Goal: Task Accomplishment & Management: Manage account settings

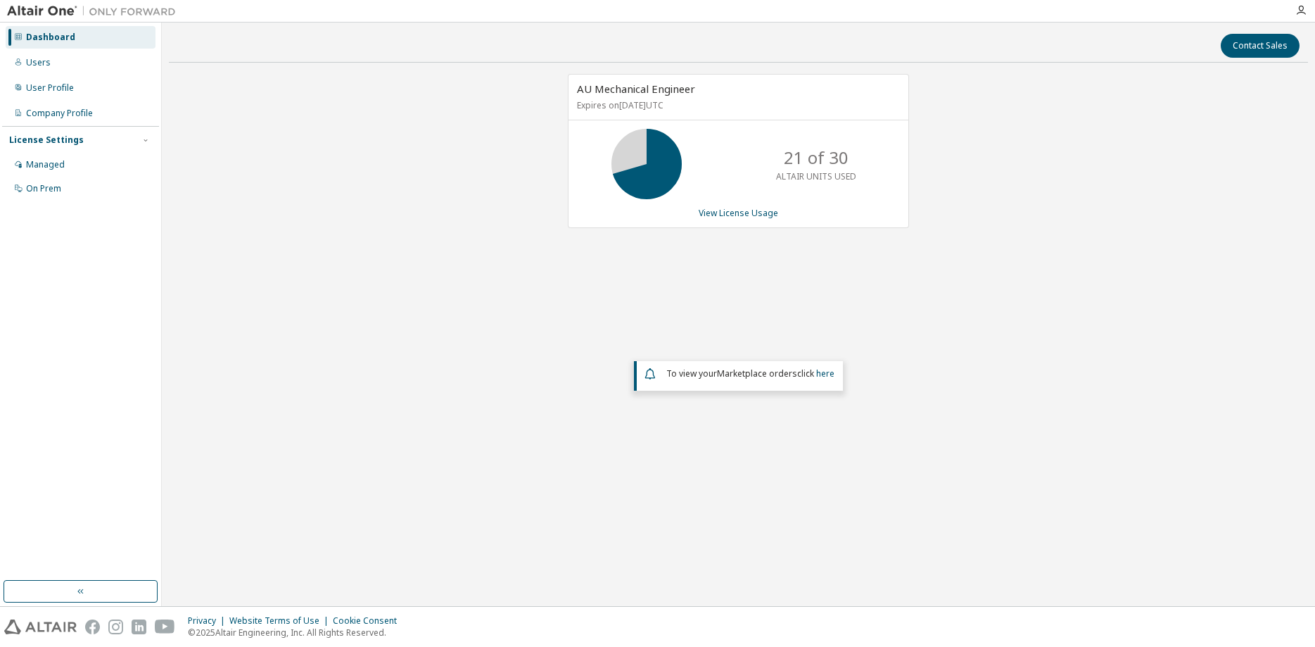
click at [32, 38] on div "Dashboard" at bounding box center [50, 37] width 49 height 11
click at [731, 213] on link "View License Usage" at bounding box center [739, 213] width 80 height 12
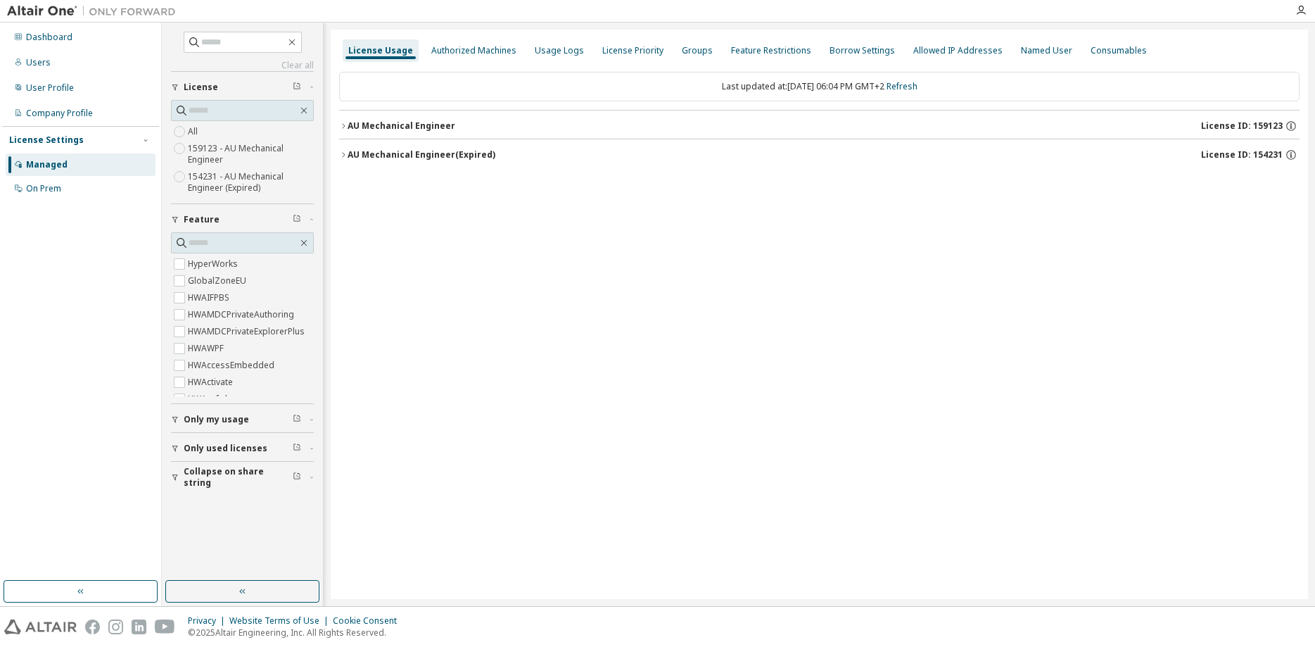
click at [343, 125] on icon "button" at bounding box center [343, 126] width 8 height 8
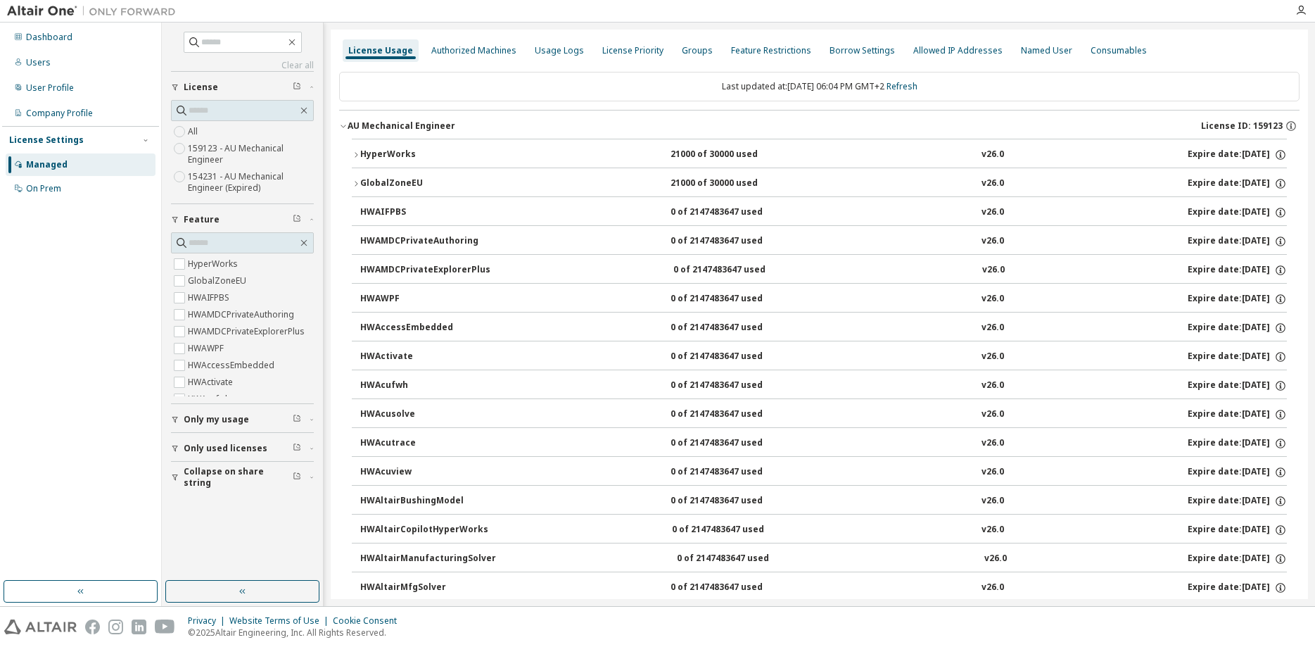
click at [355, 153] on icon "button" at bounding box center [356, 154] width 3 height 5
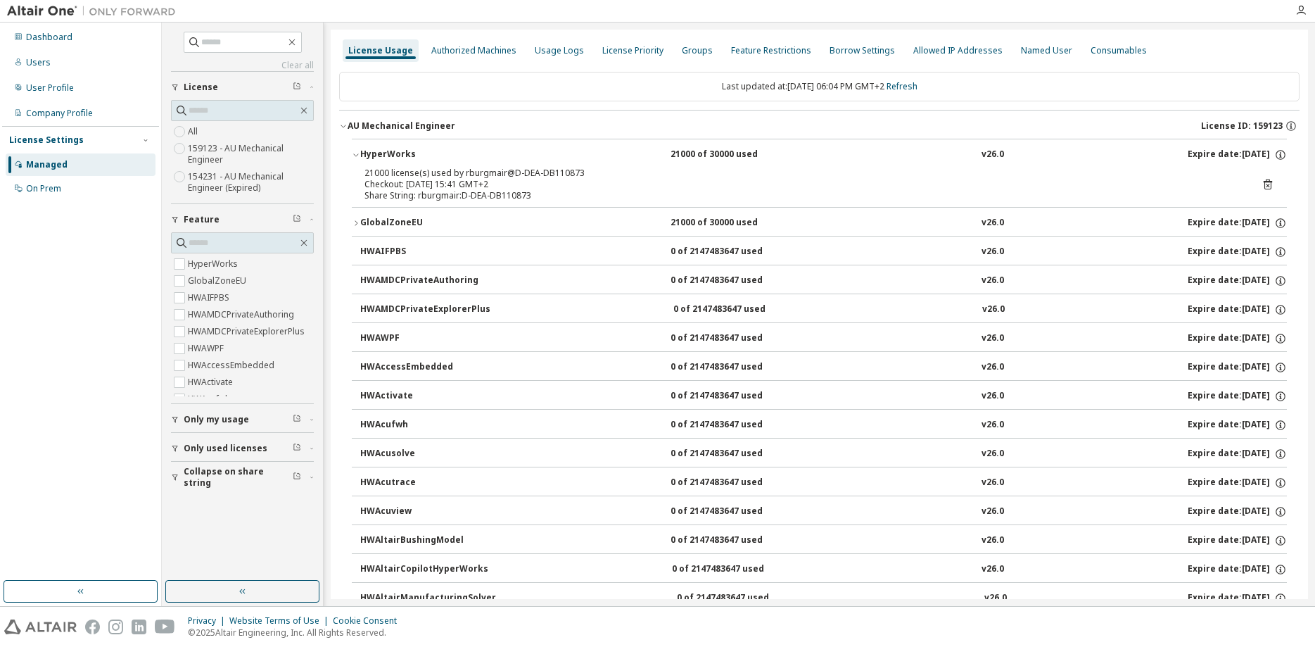
click at [355, 153] on icon "button" at bounding box center [356, 155] width 8 height 8
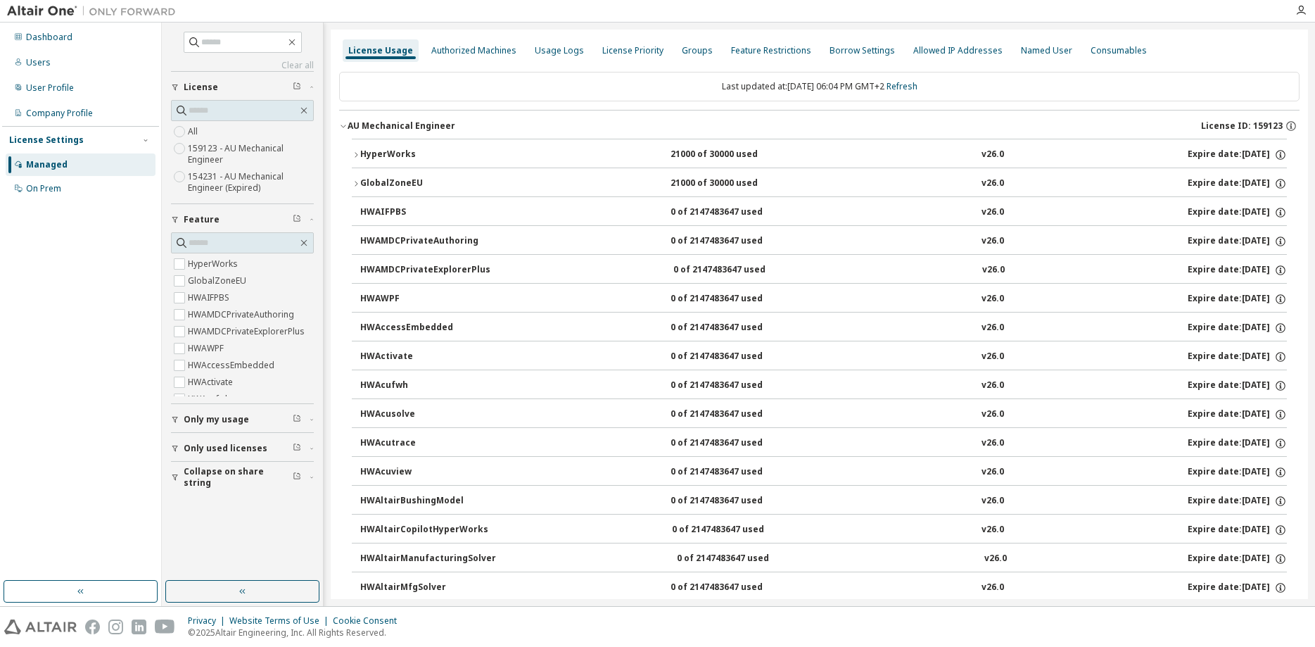
click at [343, 124] on icon "button" at bounding box center [343, 126] width 8 height 8
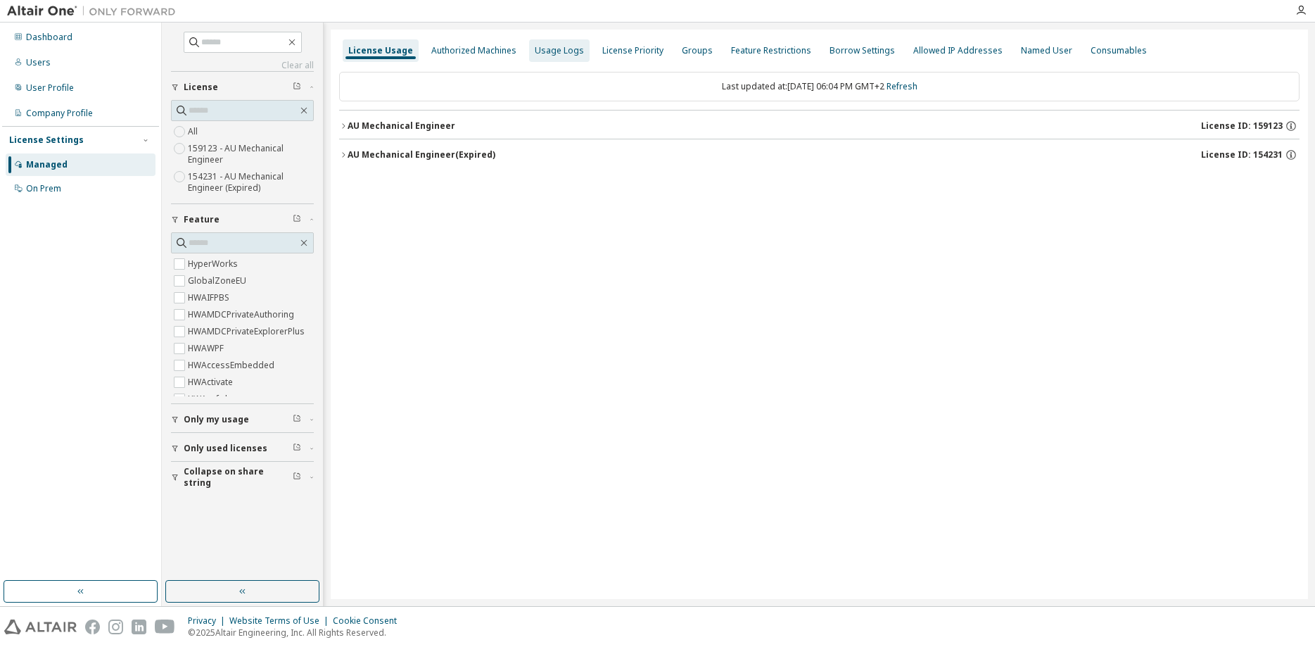
click at [551, 51] on div "Usage Logs" at bounding box center [559, 50] width 49 height 11
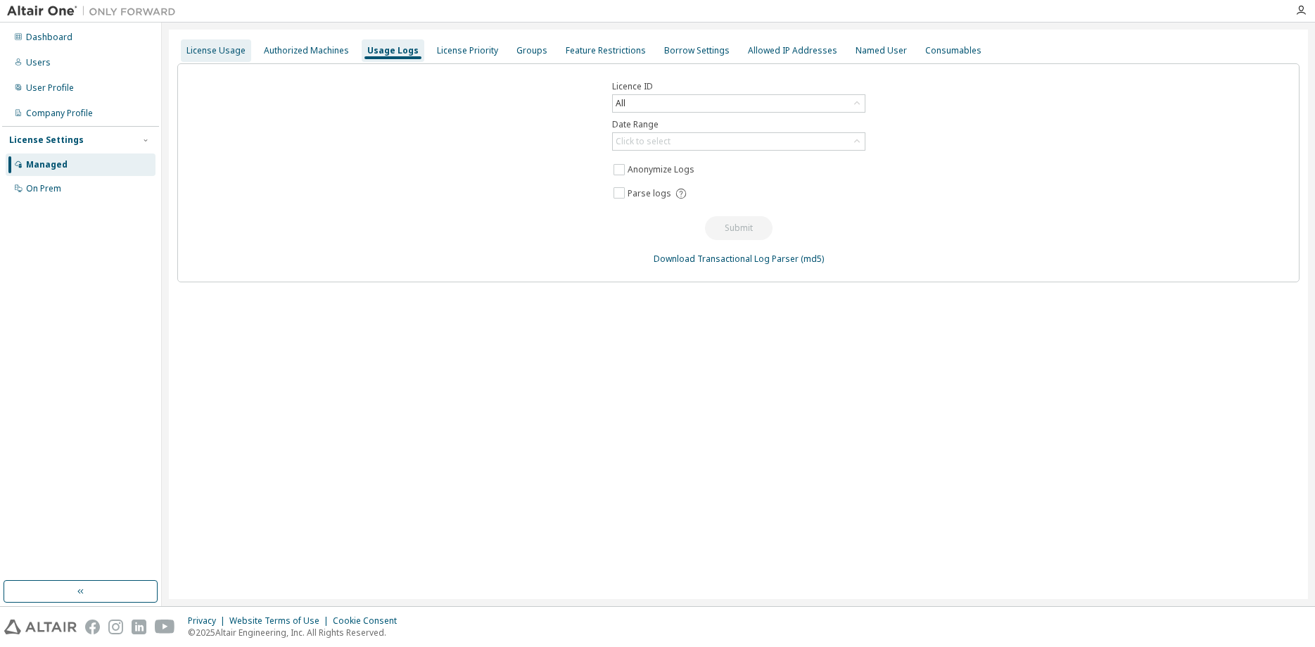
click at [215, 52] on div "License Usage" at bounding box center [215, 50] width 59 height 11
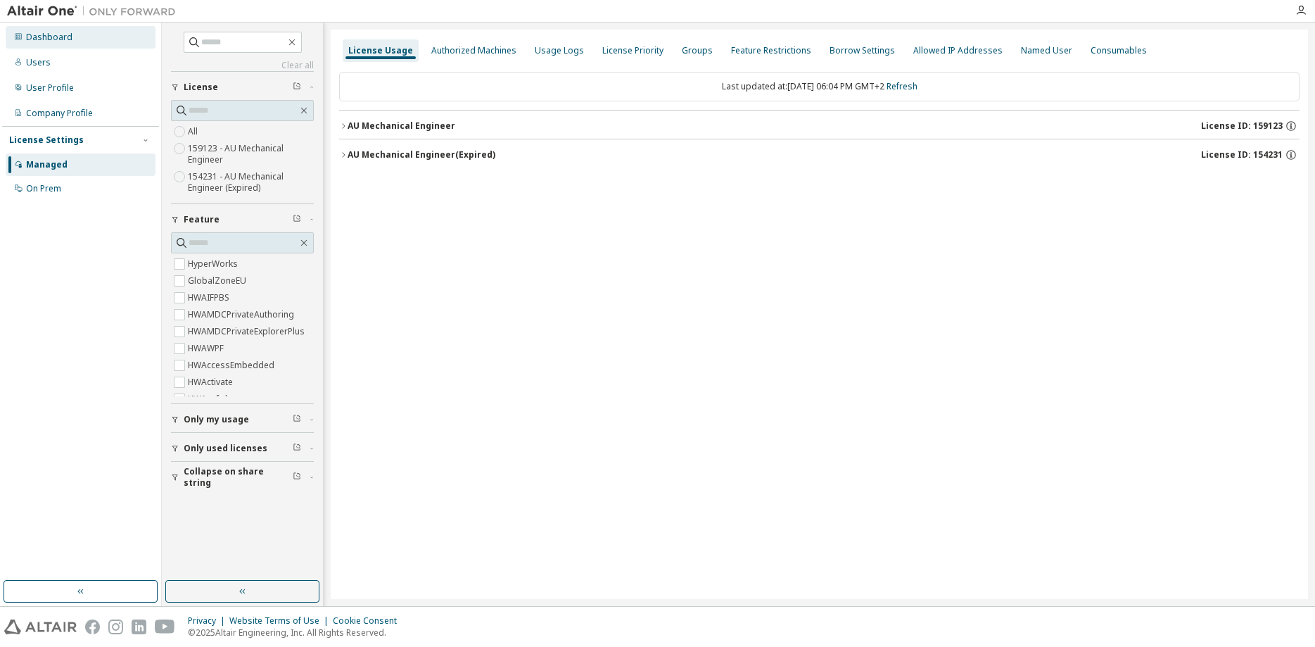
click at [45, 39] on div "Dashboard" at bounding box center [49, 37] width 46 height 11
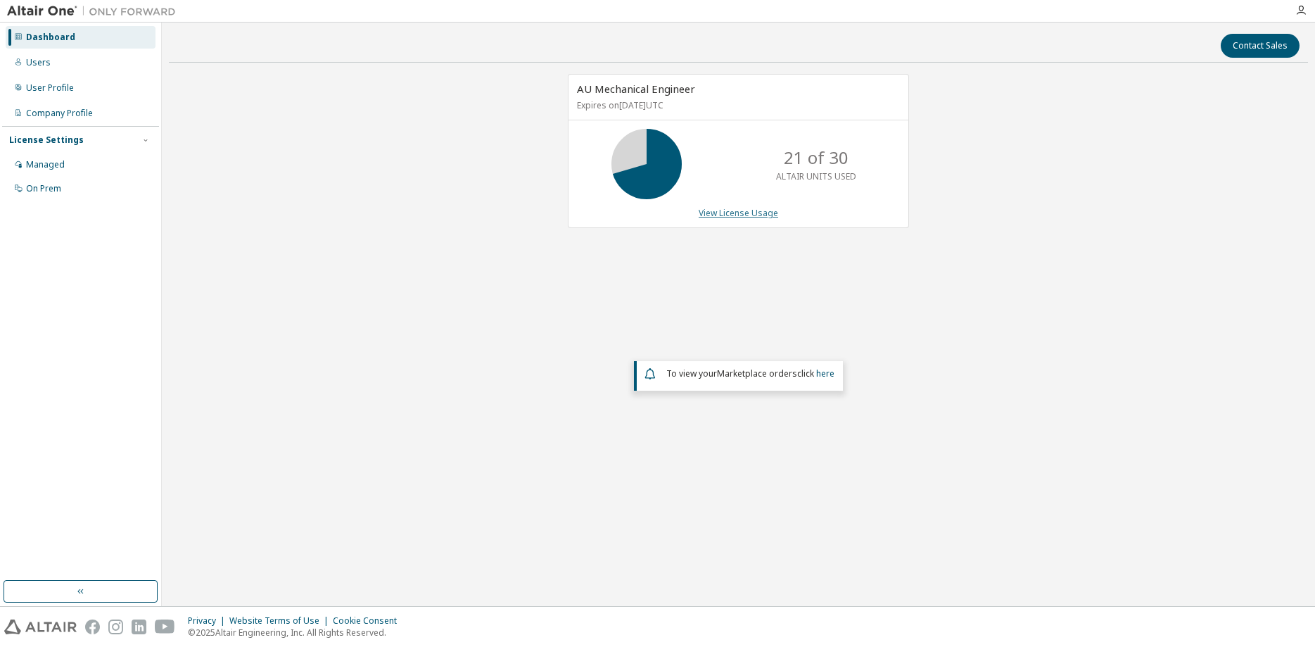
click at [755, 215] on link "View License Usage" at bounding box center [739, 213] width 80 height 12
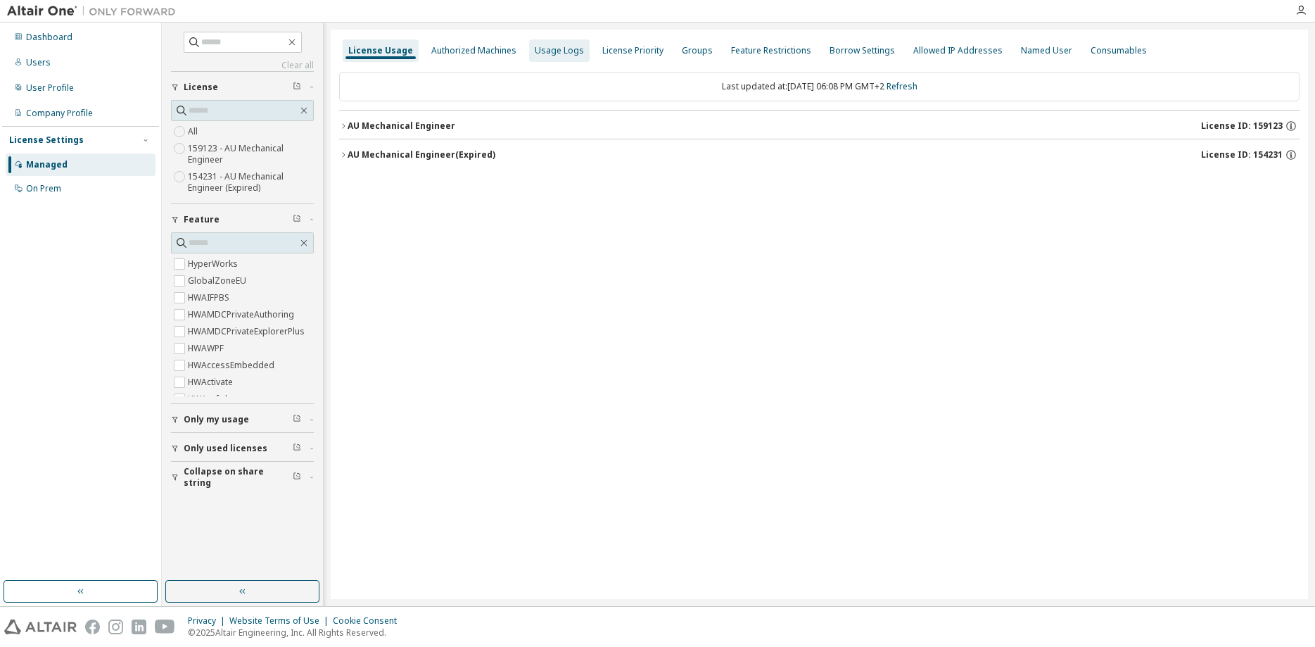
click at [555, 54] on div "Usage Logs" at bounding box center [559, 50] width 49 height 11
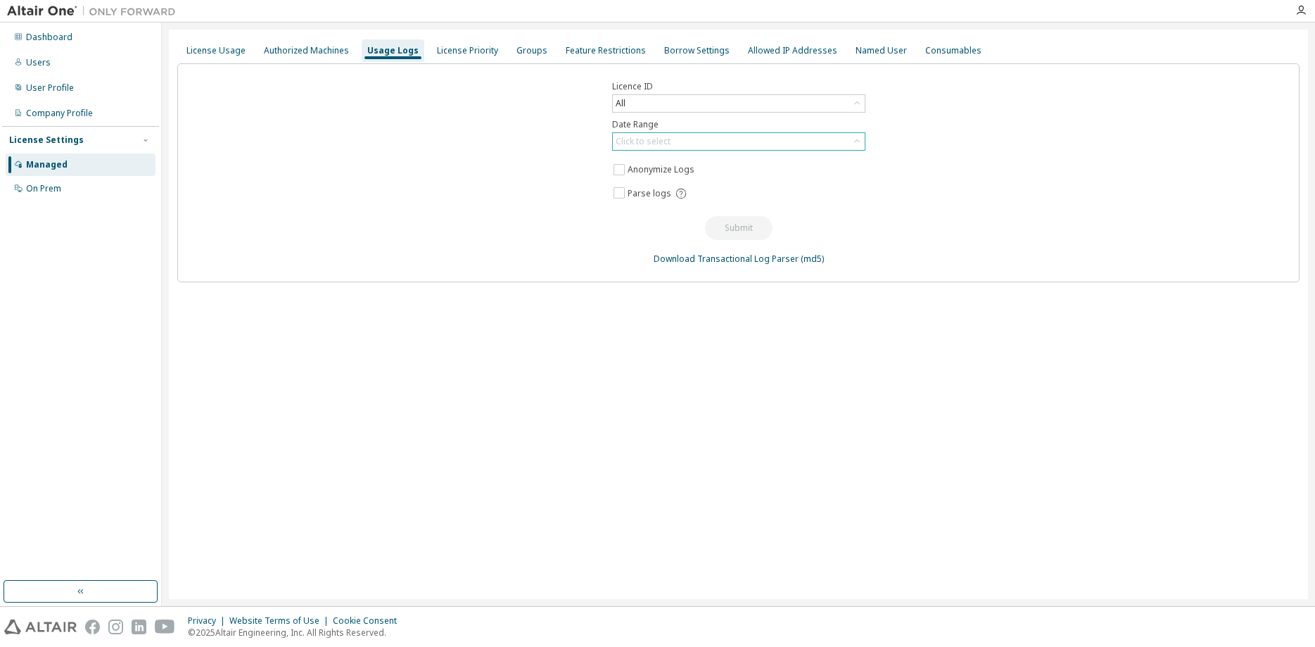
click at [686, 143] on div "Click to select" at bounding box center [739, 141] width 252 height 17
click at [642, 177] on li "Last 30 days" at bounding box center [738, 181] width 249 height 18
click at [742, 227] on button "Submit" at bounding box center [739, 228] width 68 height 24
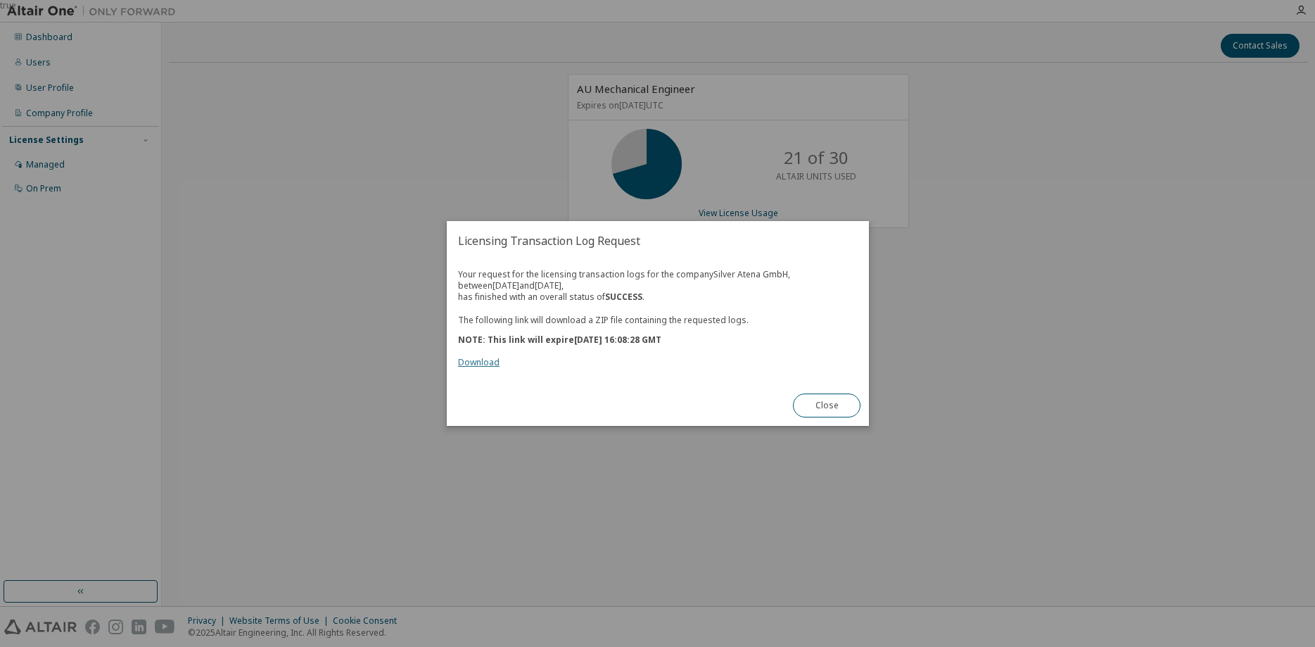
click at [481, 361] on link "Download" at bounding box center [479, 362] width 42 height 12
click at [820, 404] on button "Close" at bounding box center [827, 405] width 68 height 24
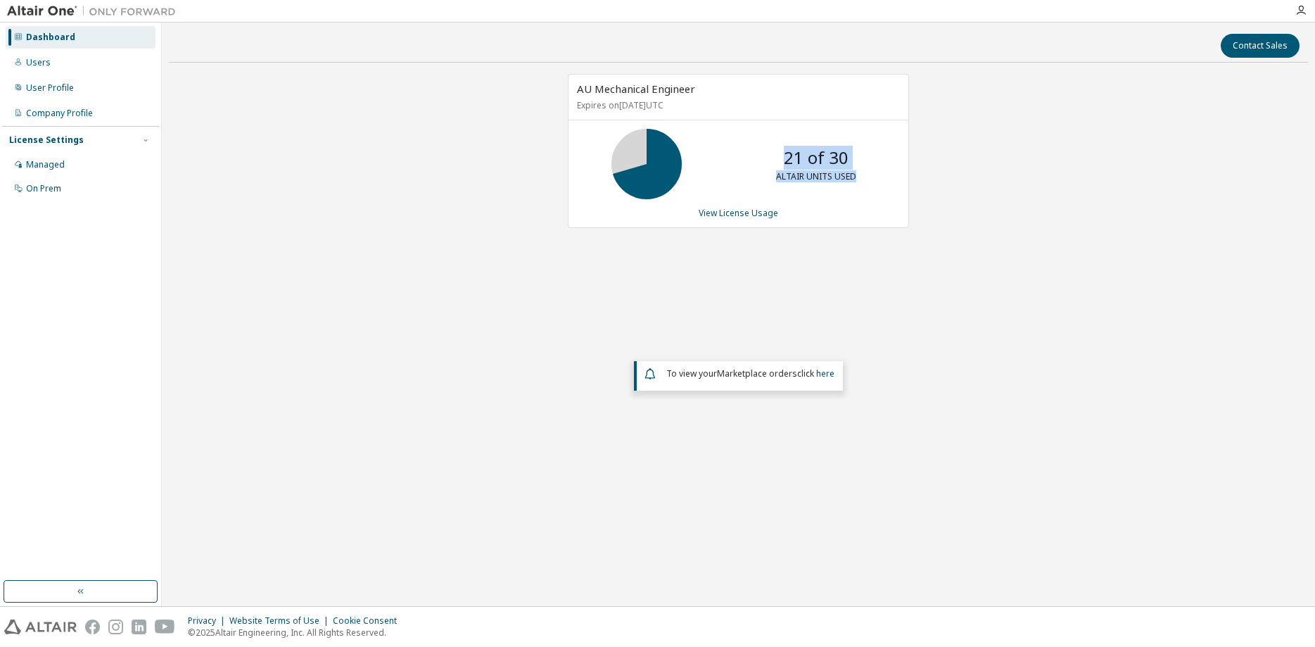
drag, startPoint x: 787, startPoint y: 160, endPoint x: 863, endPoint y: 172, distance: 76.2
click at [863, 172] on div "21 of 30 ALTAIR UNITS USED" at bounding box center [816, 164] width 113 height 70
click at [58, 65] on div "Users" at bounding box center [81, 62] width 150 height 23
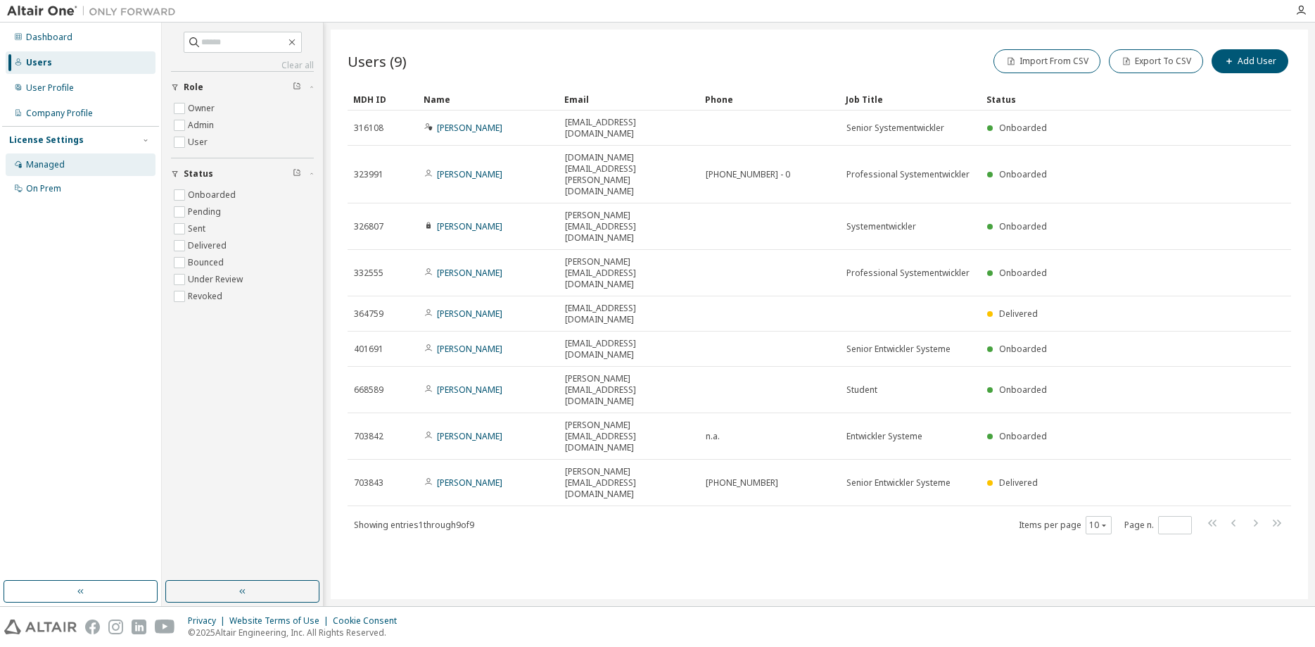
click at [38, 158] on div "Managed" at bounding box center [81, 164] width 150 height 23
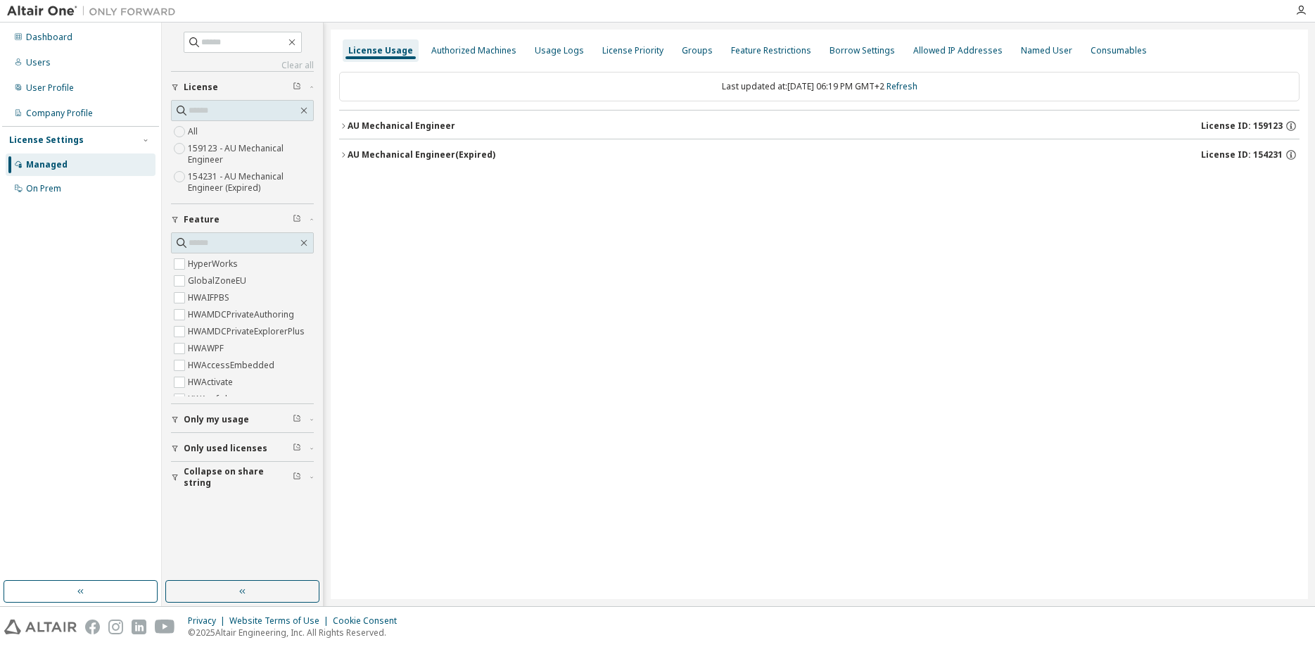
click at [202, 418] on span "Only my usage" at bounding box center [216, 419] width 65 height 11
click at [214, 417] on span "Only my usage" at bounding box center [216, 419] width 65 height 11
click at [193, 417] on span "Only my usage" at bounding box center [216, 419] width 65 height 11
click at [196, 436] on label "Yes" at bounding box center [196, 440] width 17 height 17
click at [230, 416] on span "Only my usage" at bounding box center [216, 419] width 65 height 11
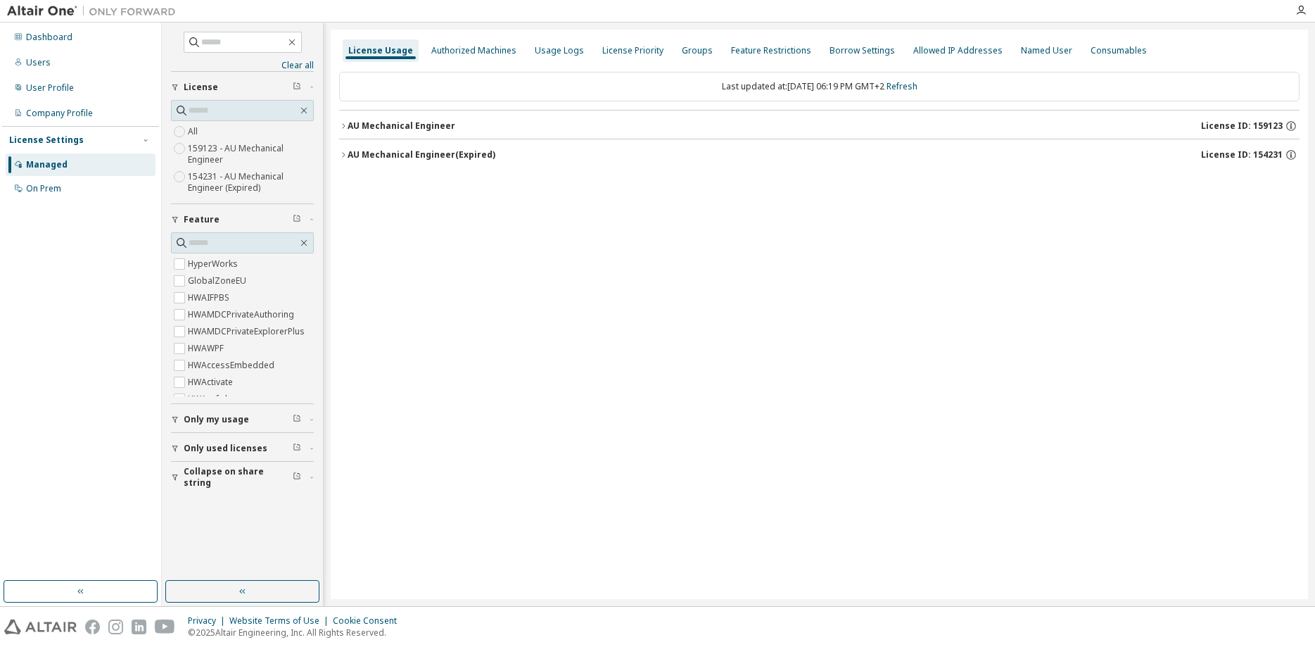
click at [298, 448] on icon "button" at bounding box center [298, 446] width 4 height 4
click at [182, 447] on div "button" at bounding box center [177, 448] width 13 height 8
click at [395, 155] on div "AU Mechanical Engineer (Expired)" at bounding box center [422, 154] width 148 height 11
click at [362, 123] on div "AU Mechanical Engineer" at bounding box center [402, 125] width 108 height 11
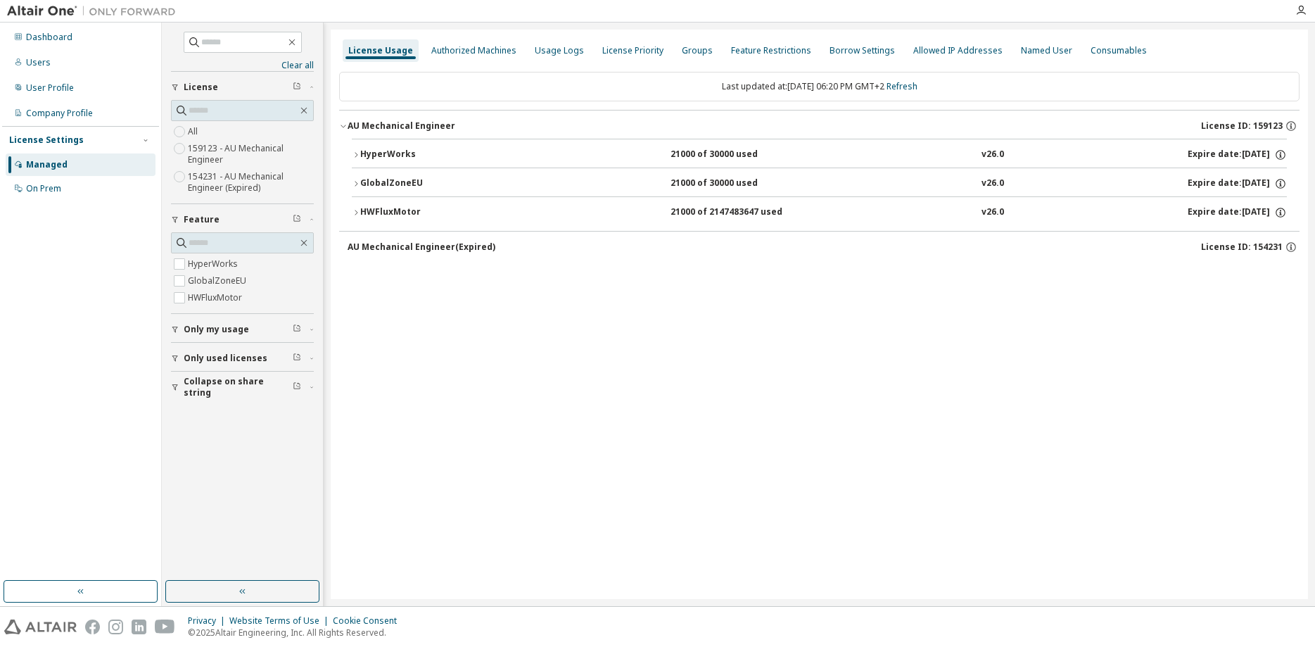
click at [355, 210] on icon "button" at bounding box center [356, 212] width 8 height 8
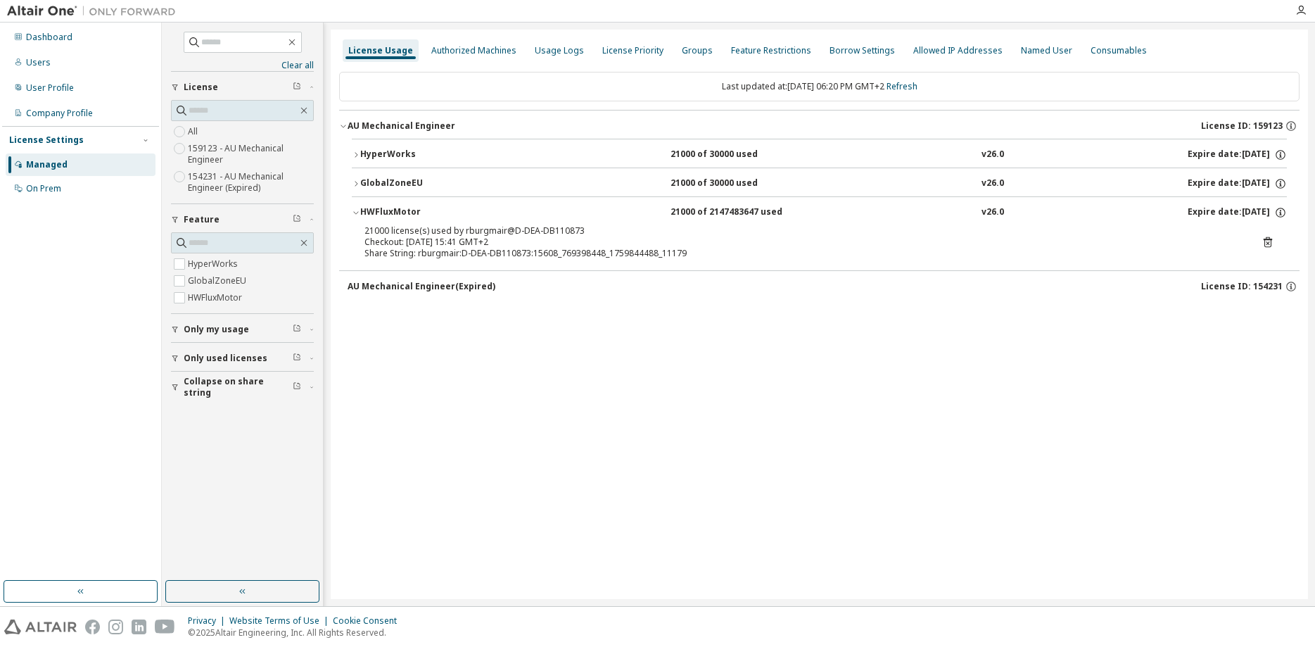
click at [403, 253] on div "Share String: rburgmair:D-DEA-DB110873:15608_769398448_1759844488_11179" at bounding box center [803, 253] width 876 height 11
click at [354, 181] on icon "button" at bounding box center [356, 183] width 8 height 8
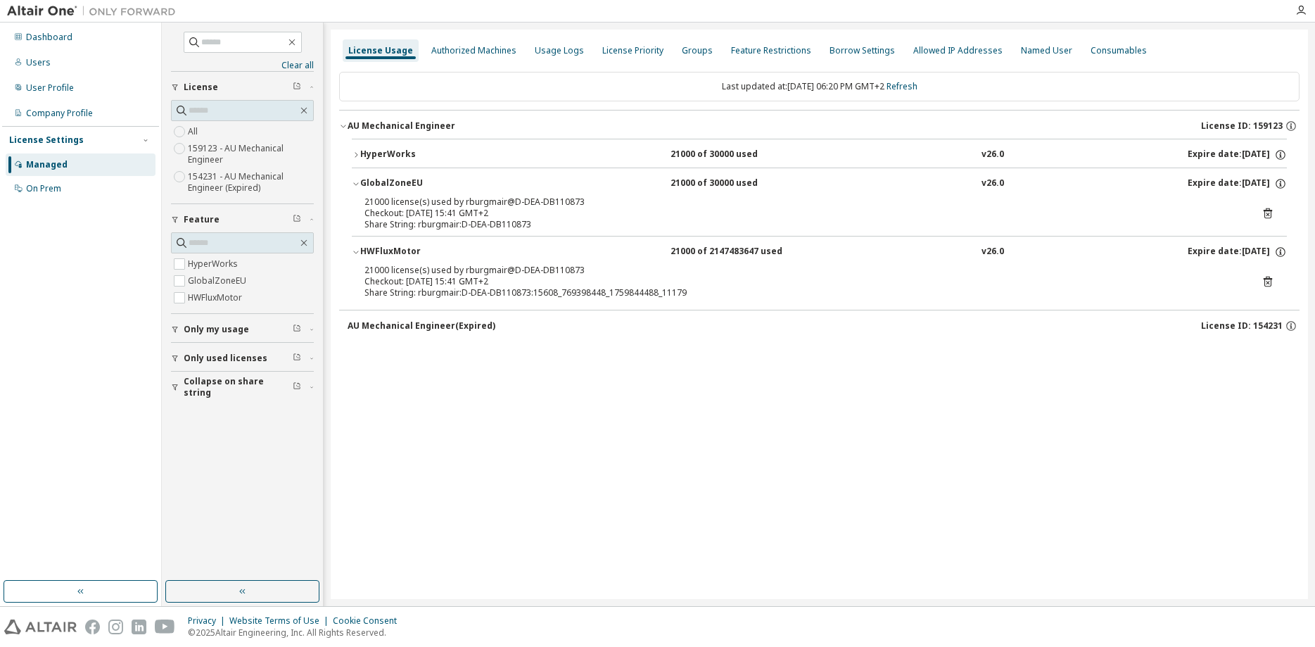
click at [358, 153] on icon "button" at bounding box center [356, 155] width 8 height 8
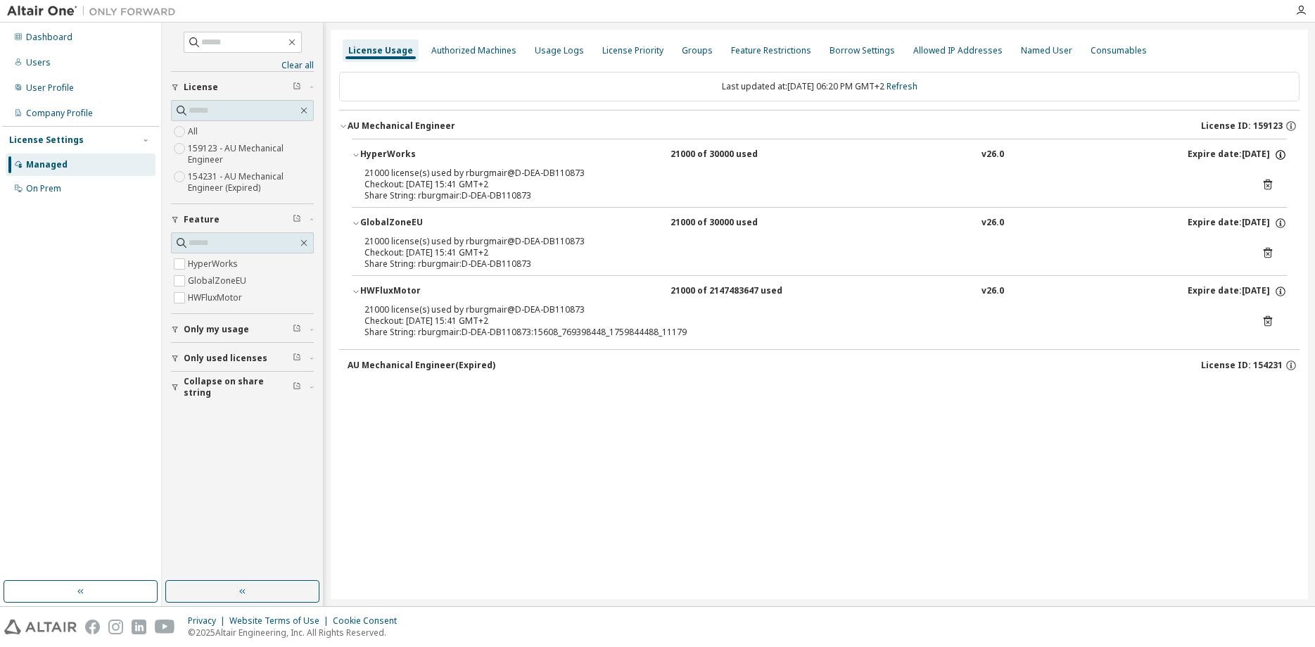
click at [1279, 153] on icon "button" at bounding box center [1280, 154] width 13 height 13
click at [1294, 180] on div "HyperWorks 21000 of 30000 used v26.0 Expire date: 2026-09-15 21000 license(s) u…" at bounding box center [819, 244] width 961 height 210
click at [1282, 220] on icon "button" at bounding box center [1280, 223] width 13 height 13
click at [1291, 312] on div "HyperWorks 21000 of 30000 used v26.0 Expire date: 2026-09-15 21000 license(s) u…" at bounding box center [819, 244] width 961 height 210
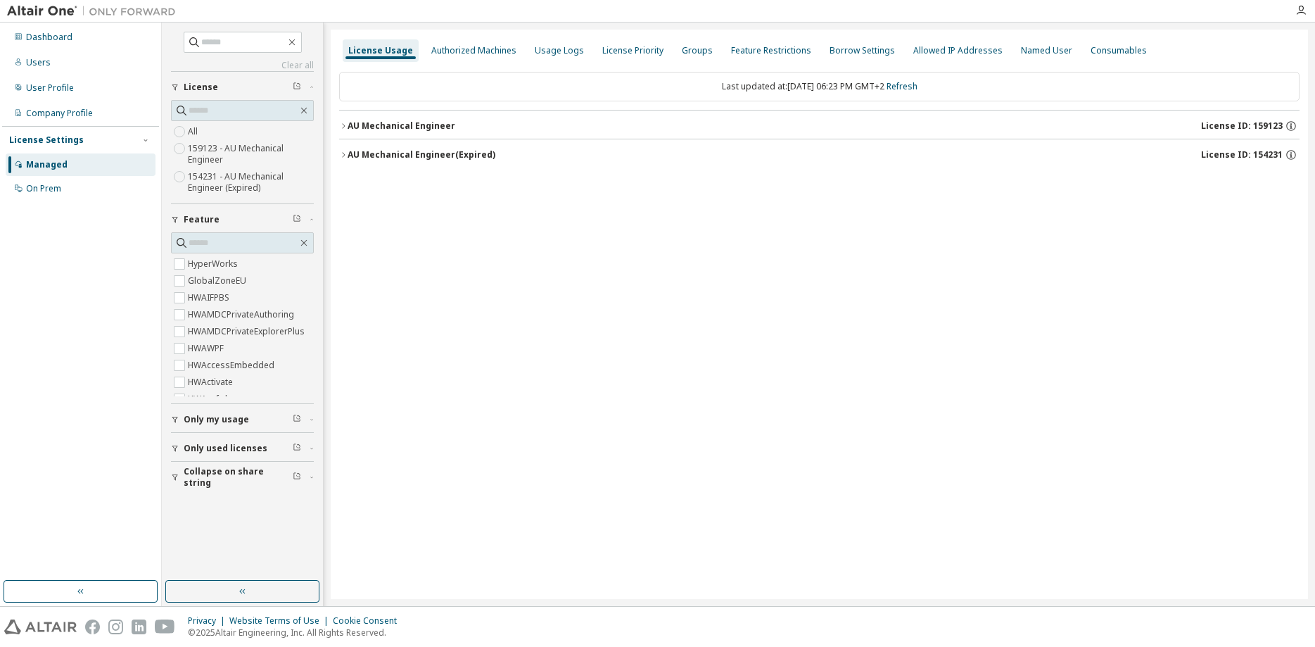
click at [343, 155] on icon "button" at bounding box center [343, 155] width 8 height 8
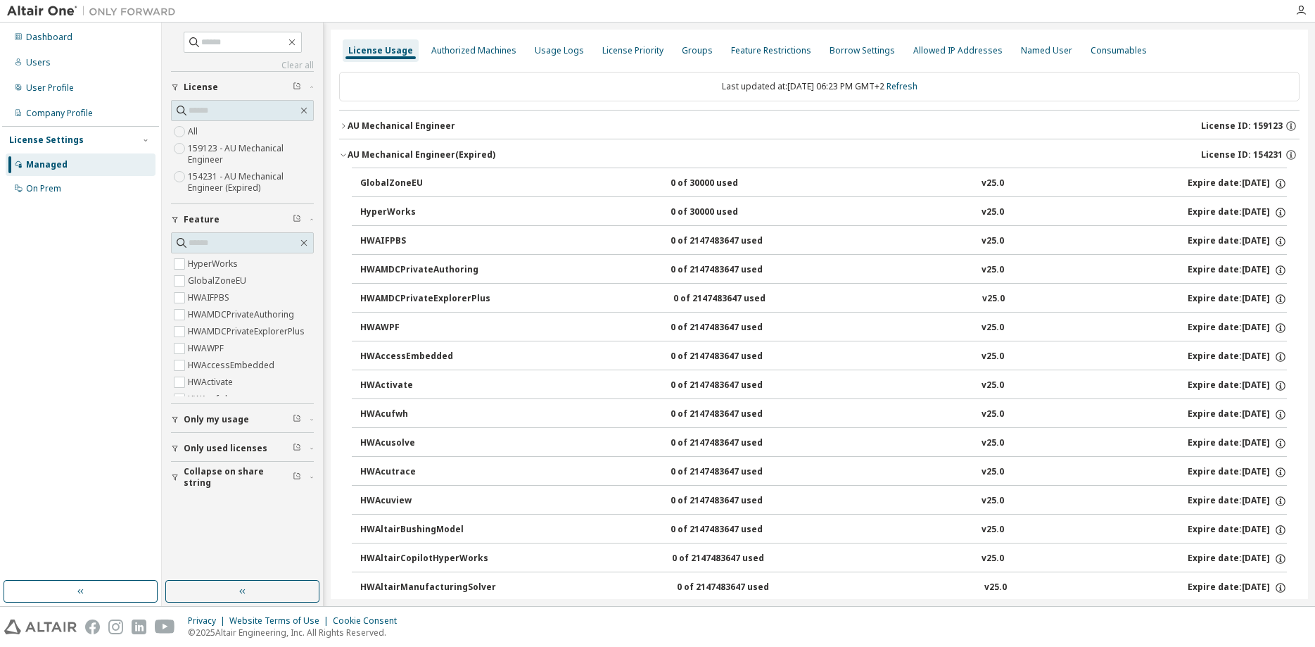
click at [175, 446] on icon "button" at bounding box center [175, 448] width 6 height 6
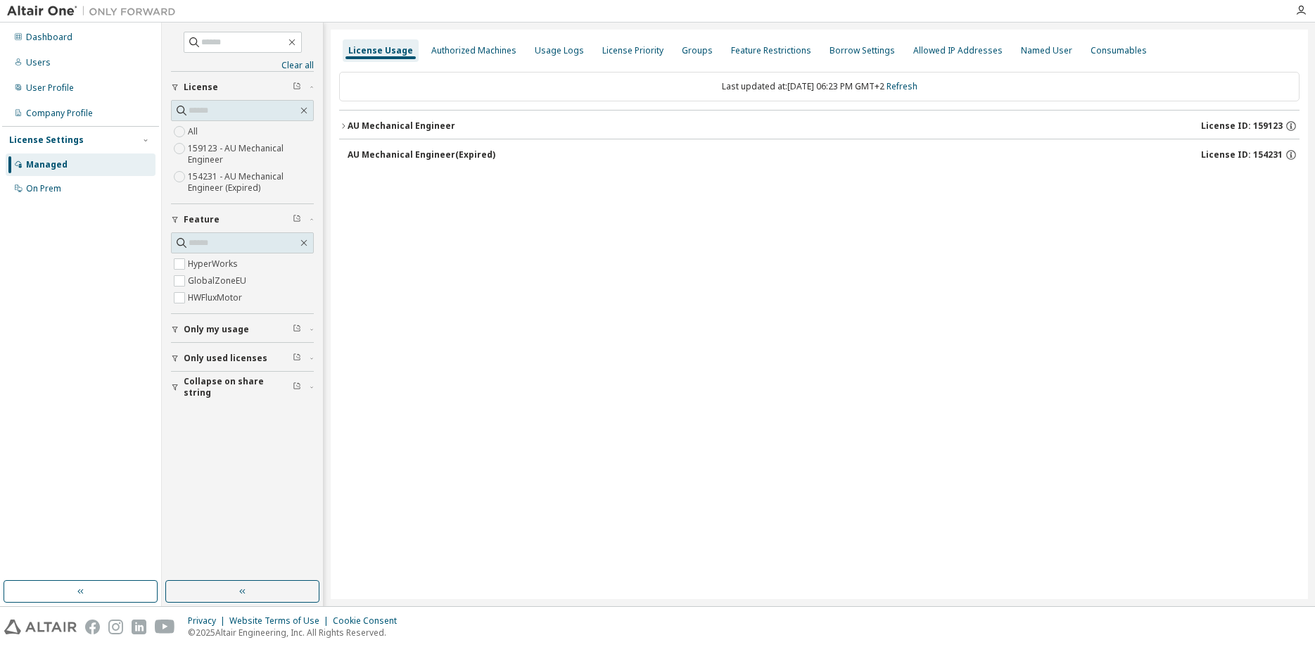
click at [362, 153] on div "AU Mechanical Engineer (Expired)" at bounding box center [422, 154] width 148 height 11
click at [412, 157] on div "AU Mechanical Engineer (Expired)" at bounding box center [422, 154] width 148 height 11
click at [343, 126] on icon "button" at bounding box center [343, 126] width 8 height 8
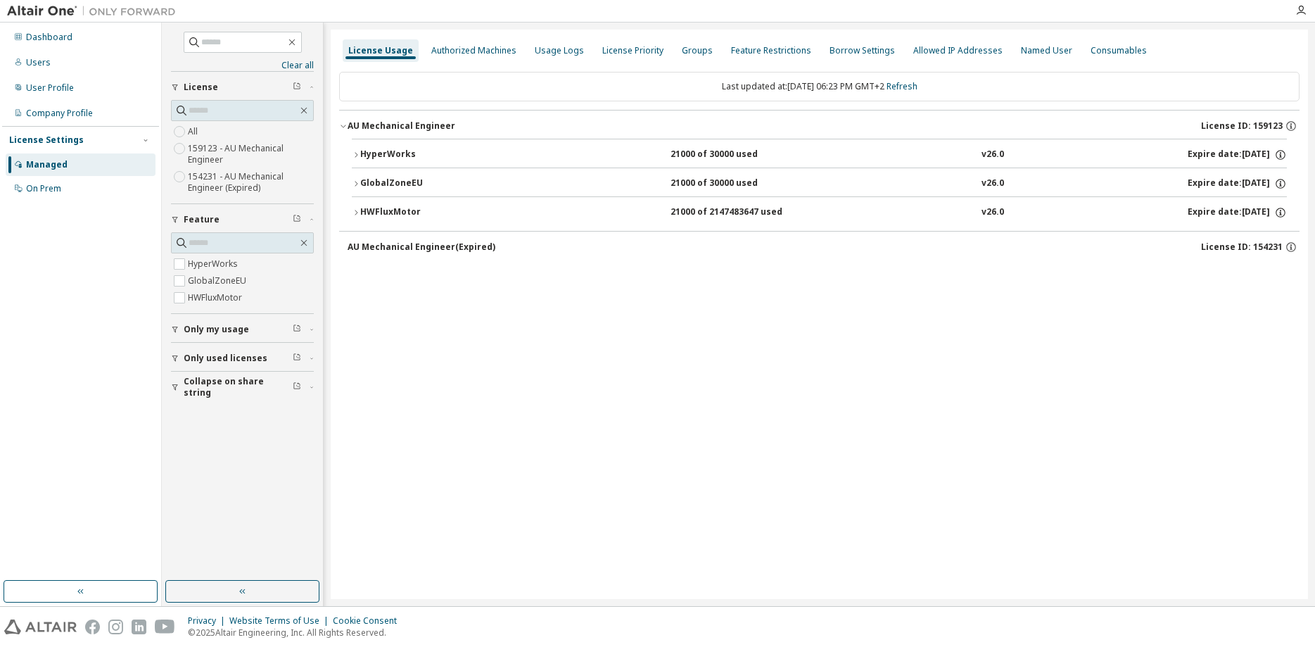
click at [357, 211] on icon "button" at bounding box center [356, 212] width 8 height 8
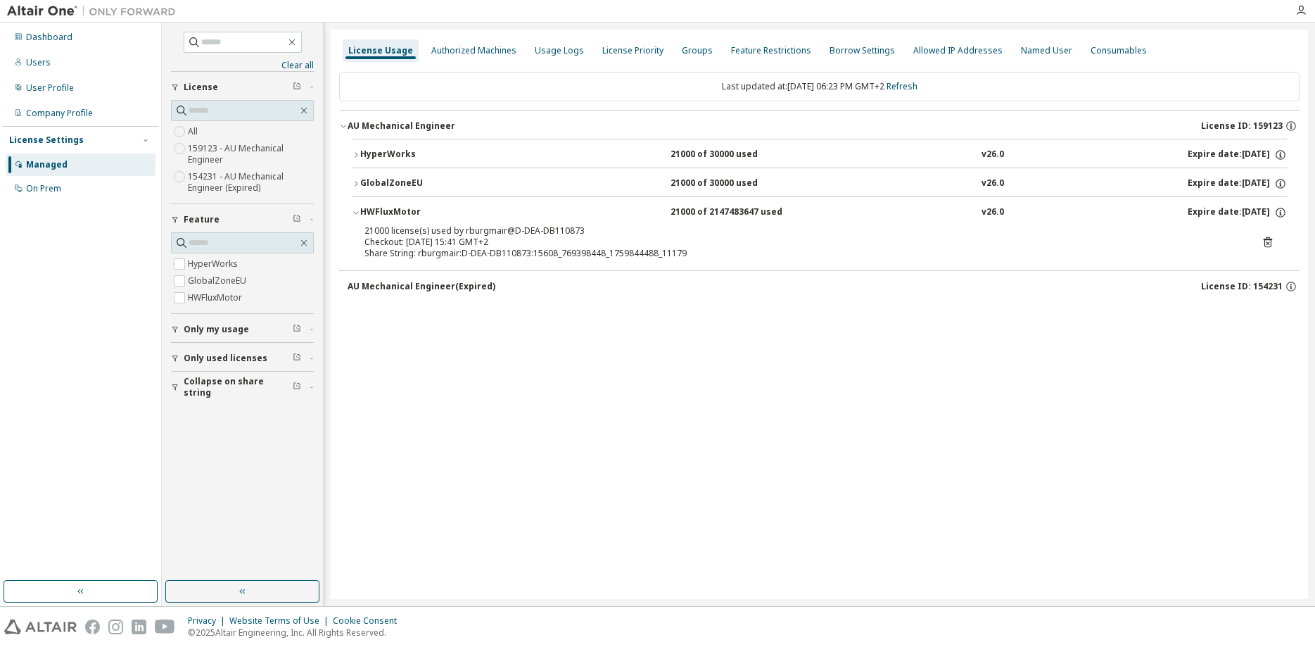
click at [357, 179] on icon "button" at bounding box center [356, 183] width 8 height 8
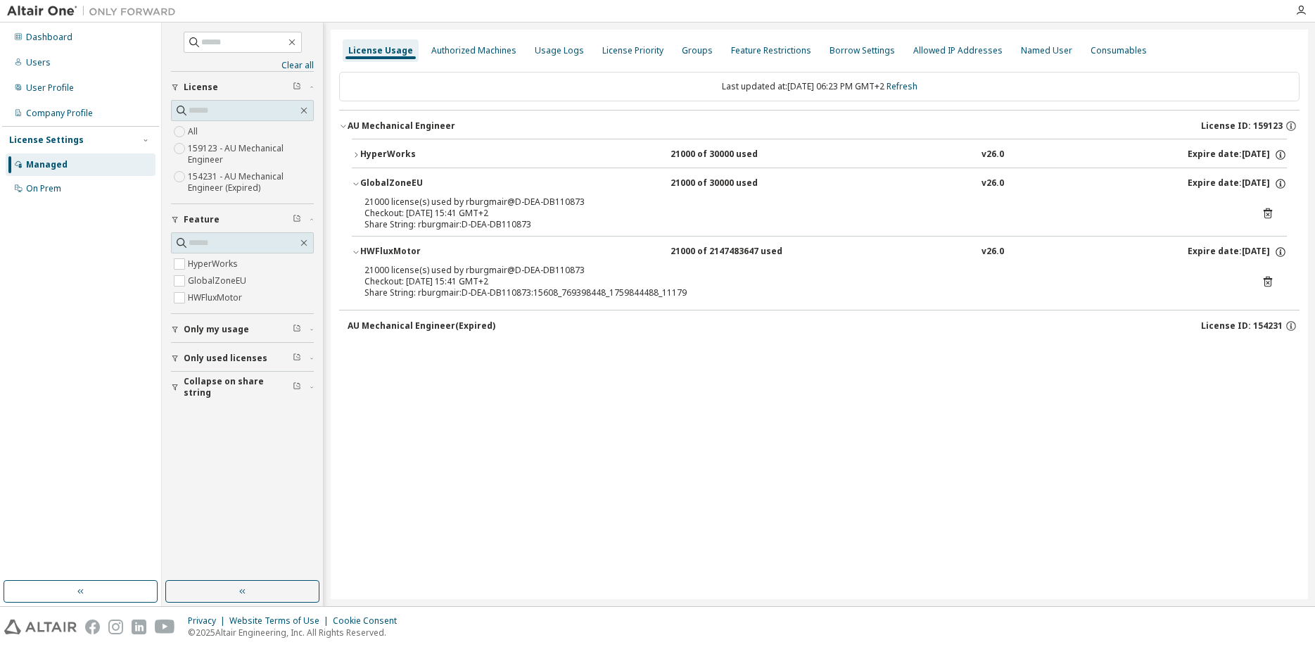
click at [356, 156] on icon "button" at bounding box center [356, 154] width 3 height 5
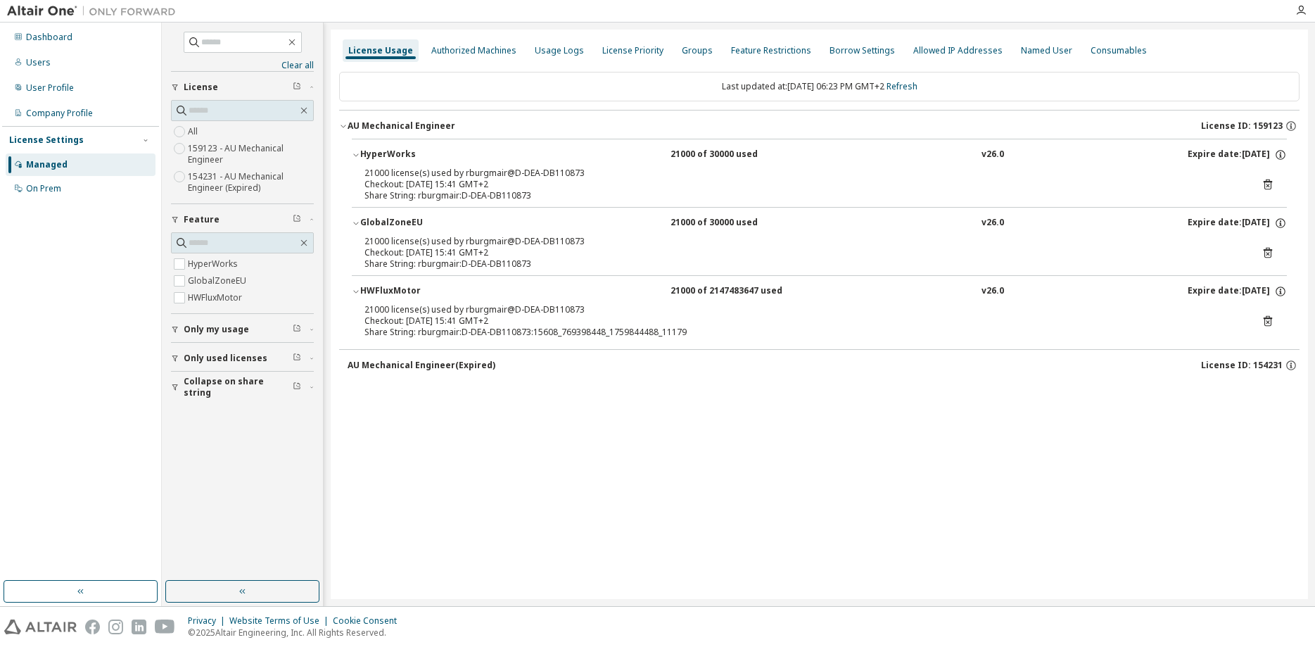
click at [1266, 187] on icon at bounding box center [1268, 184] width 13 height 13
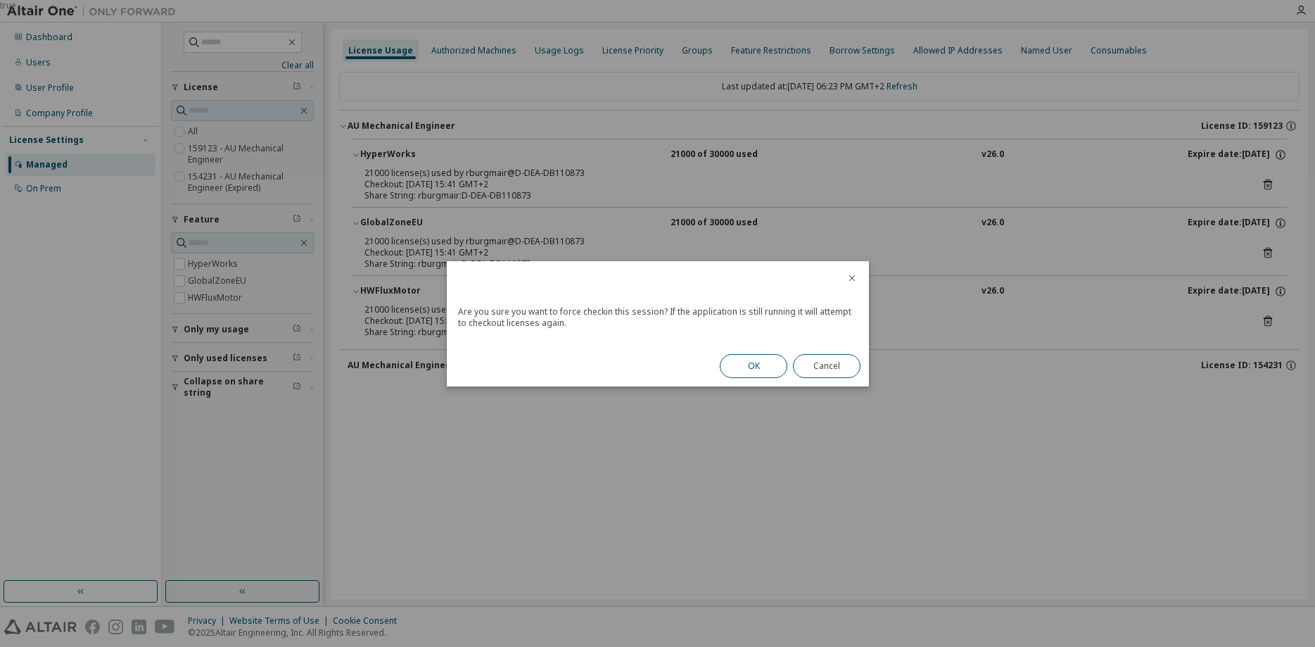
click at [752, 367] on button "OK" at bounding box center [754, 366] width 68 height 24
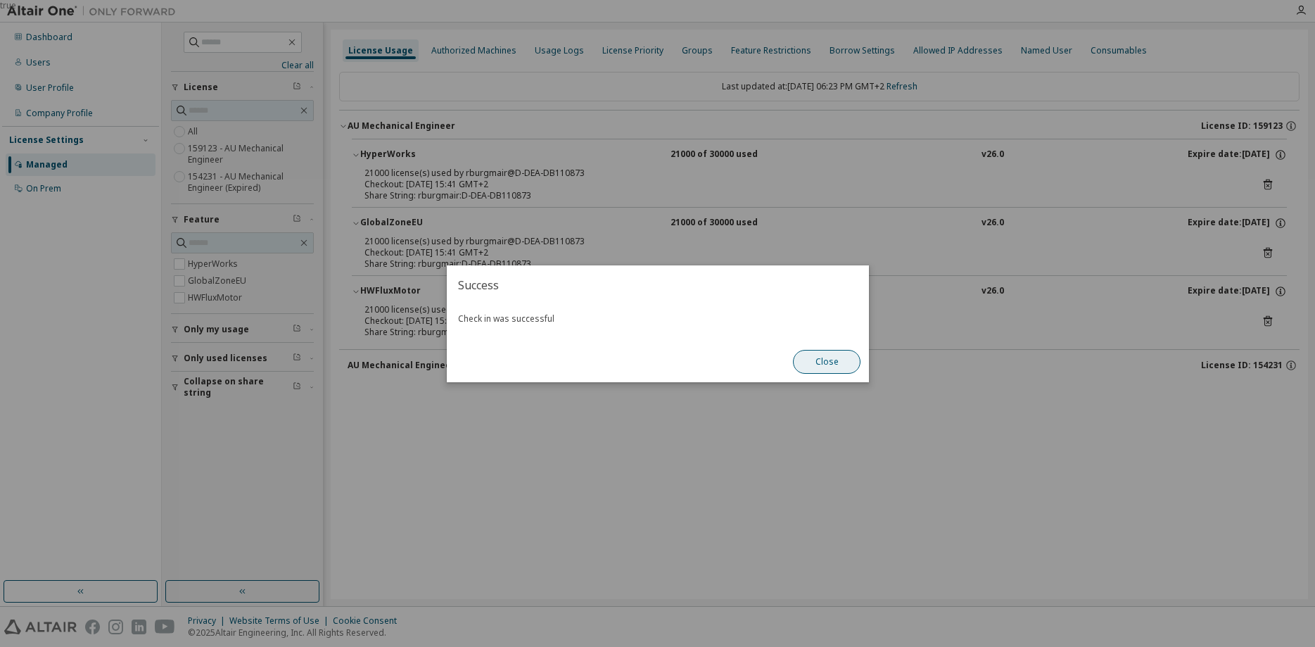
click at [823, 357] on button "Close" at bounding box center [827, 362] width 68 height 24
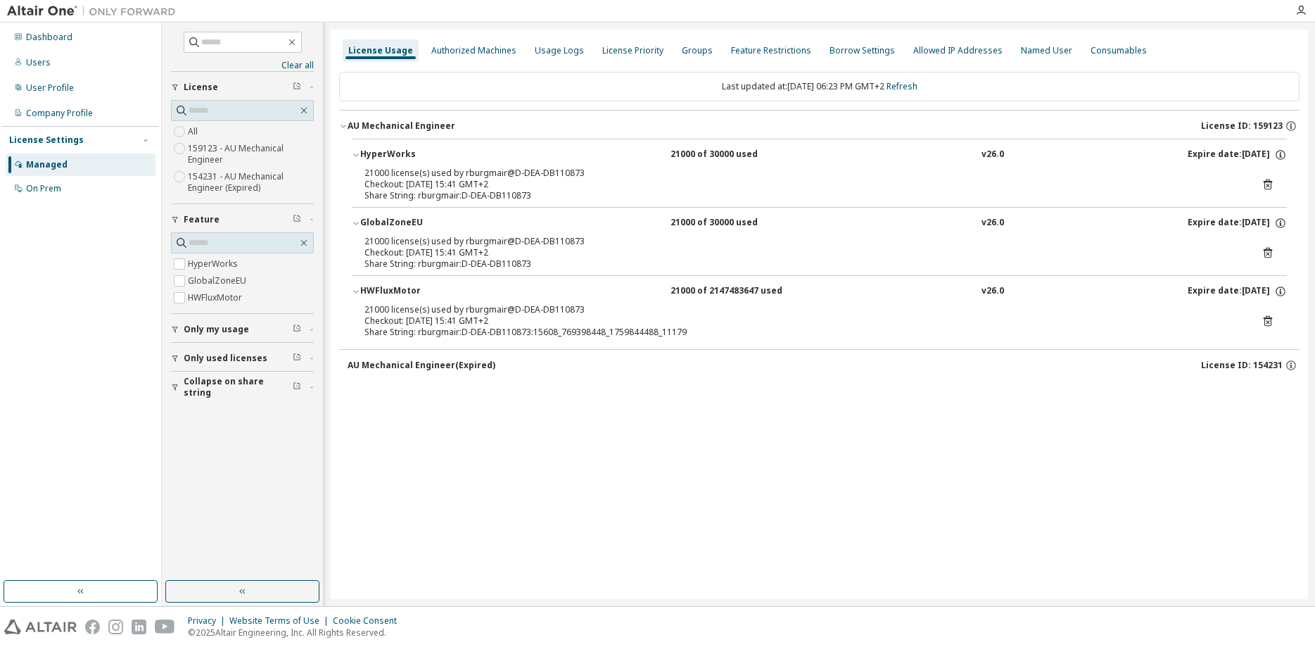
click at [1269, 251] on icon at bounding box center [1268, 252] width 13 height 13
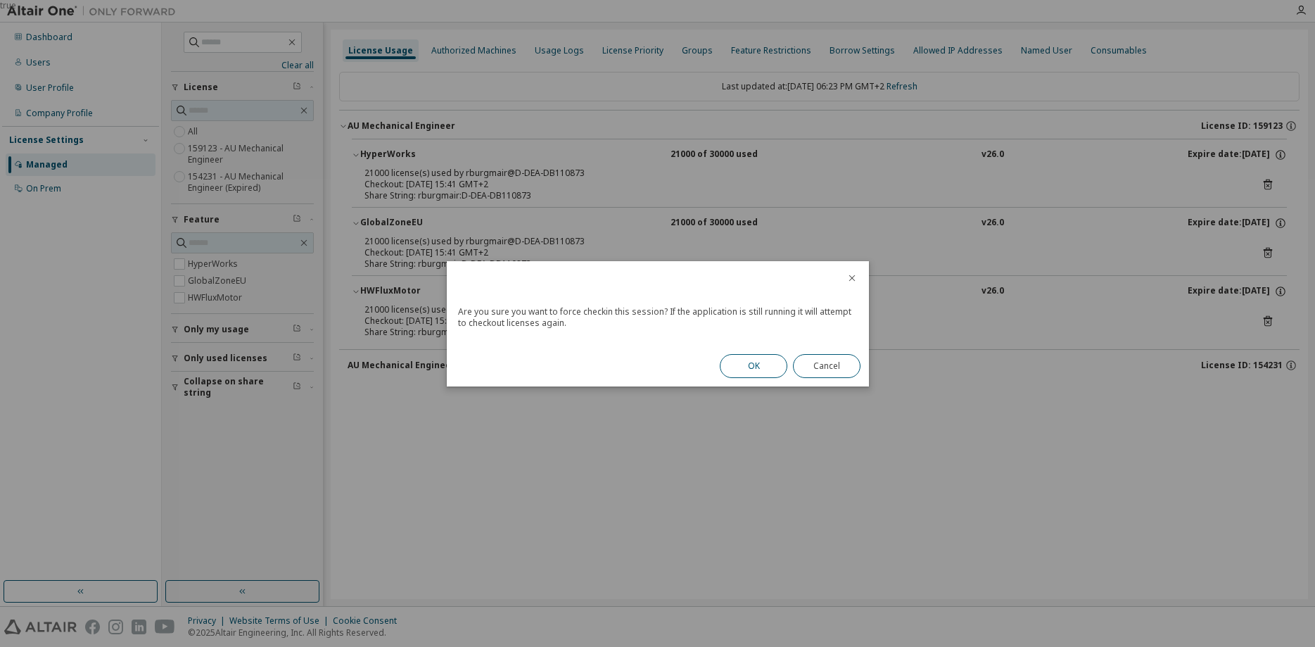
click at [756, 366] on button "OK" at bounding box center [754, 366] width 68 height 24
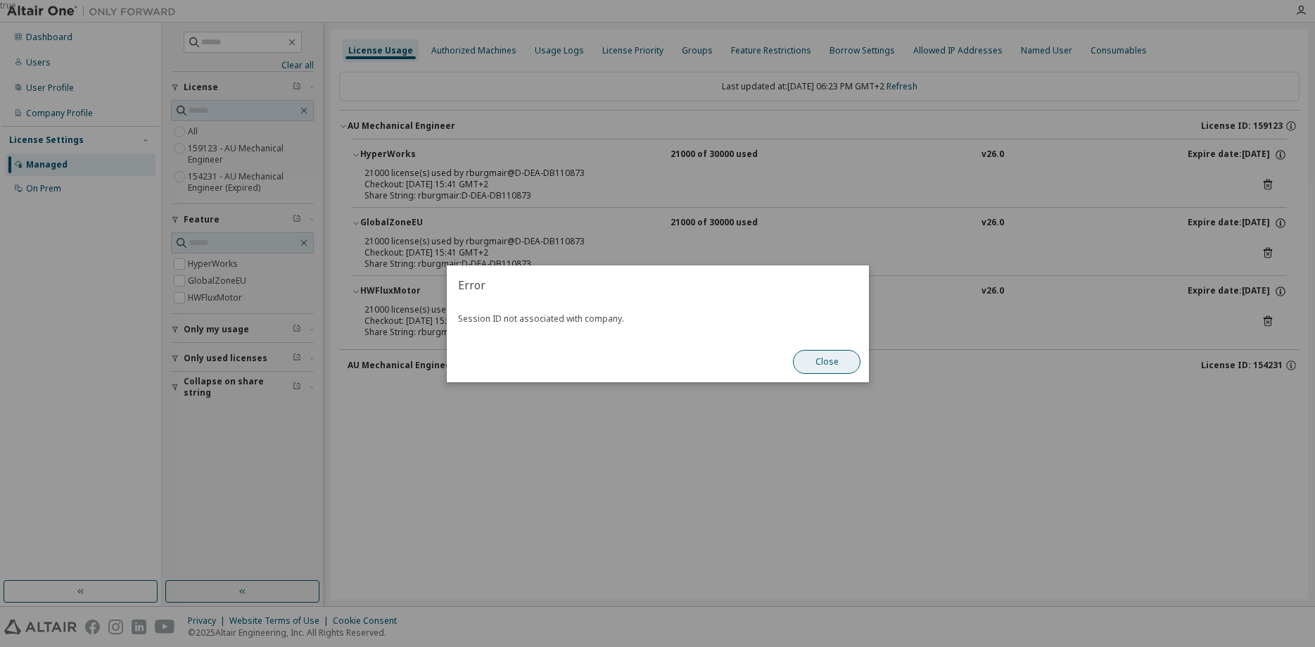
click at [832, 353] on button "Close" at bounding box center [827, 362] width 68 height 24
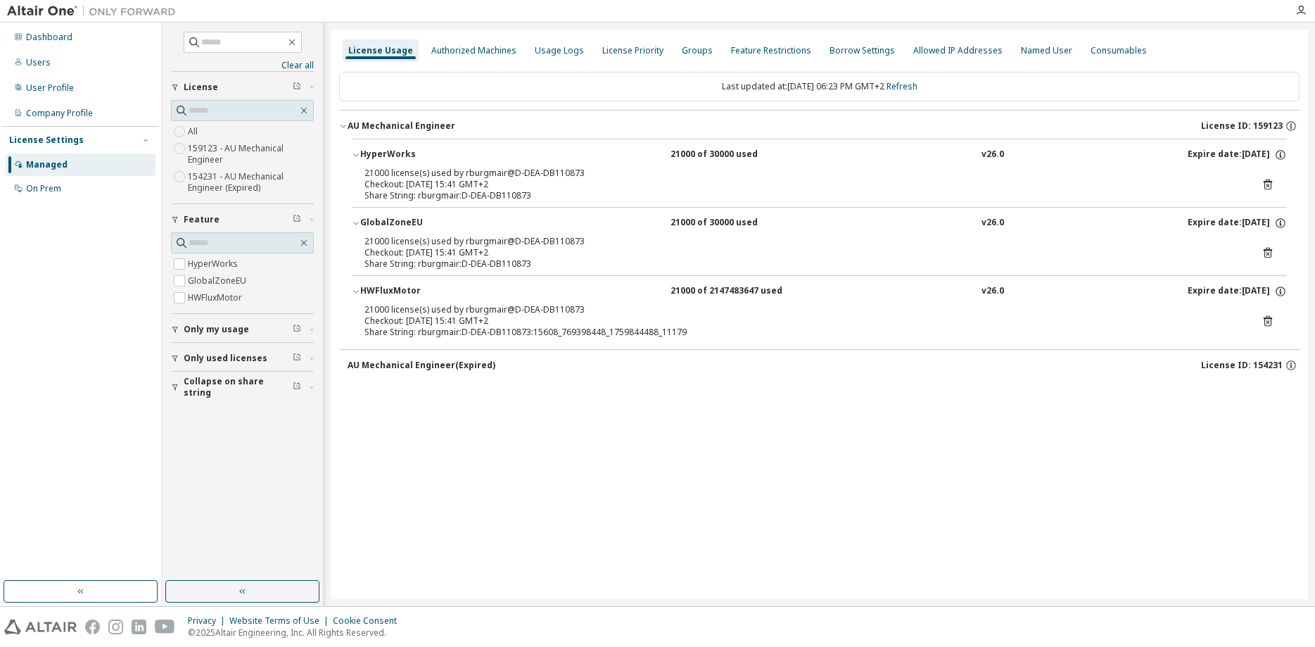
click at [1269, 319] on icon at bounding box center [1268, 321] width 13 height 13
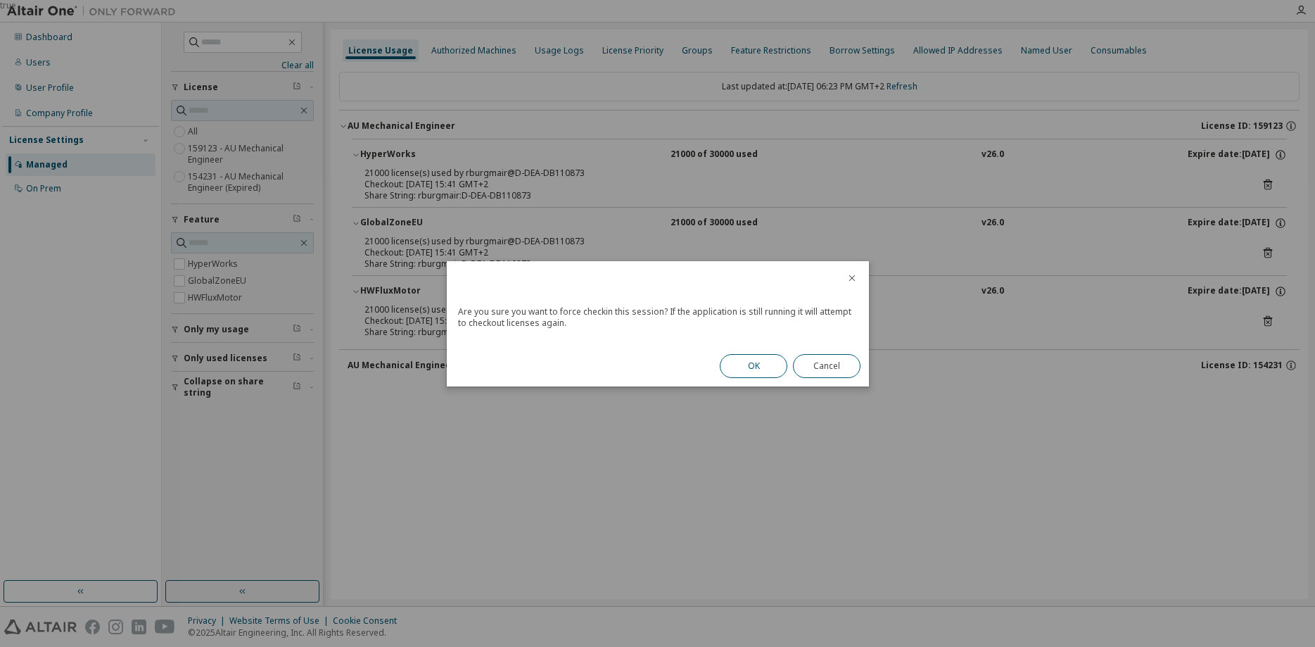
click at [762, 366] on button "OK" at bounding box center [754, 366] width 68 height 24
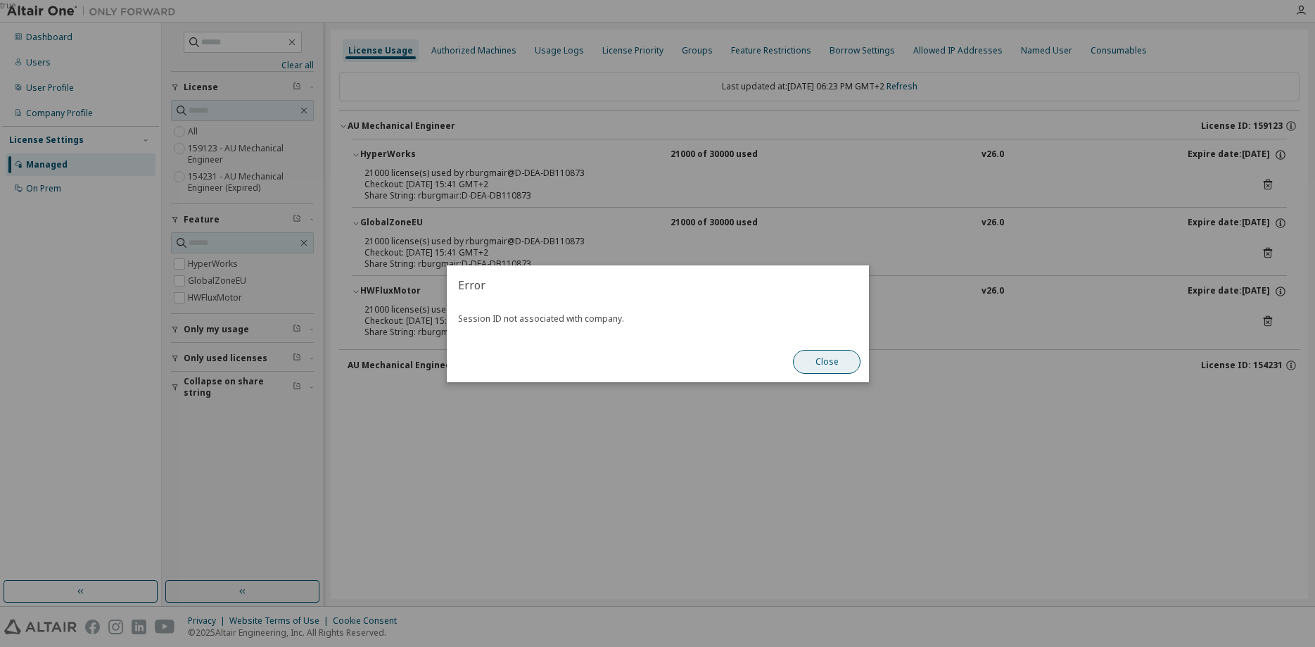
click at [818, 350] on button "Close" at bounding box center [827, 362] width 68 height 24
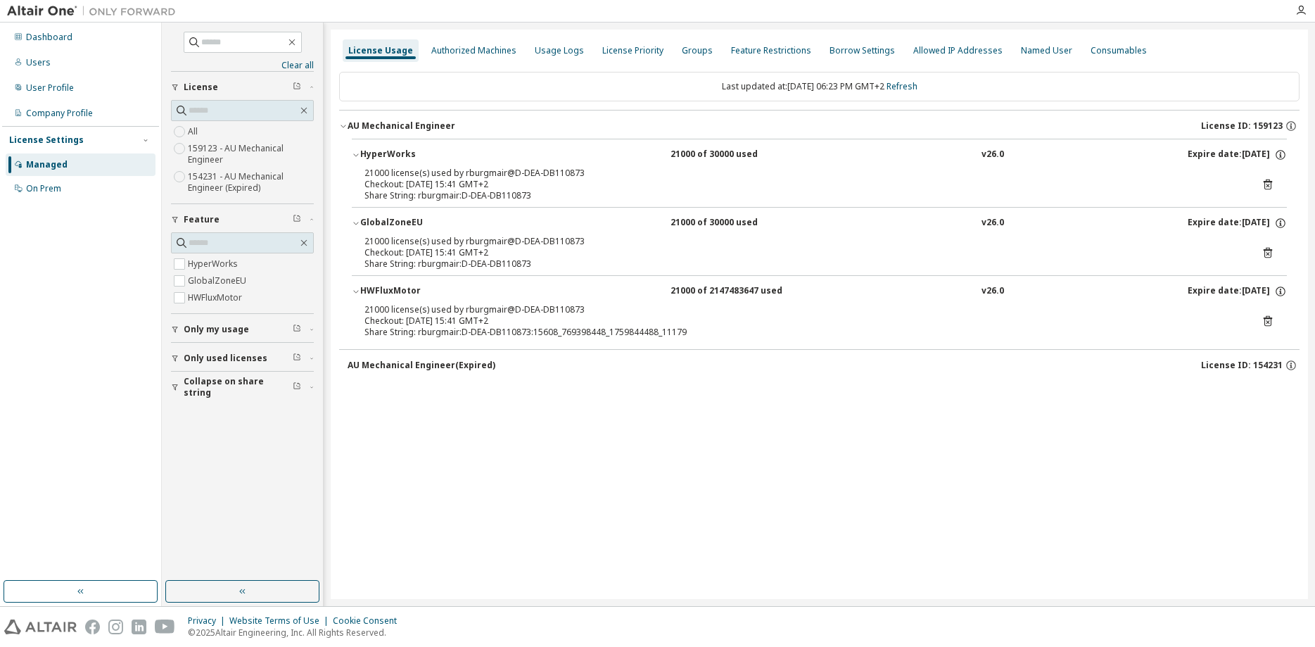
click at [1269, 182] on icon at bounding box center [1268, 184] width 8 height 11
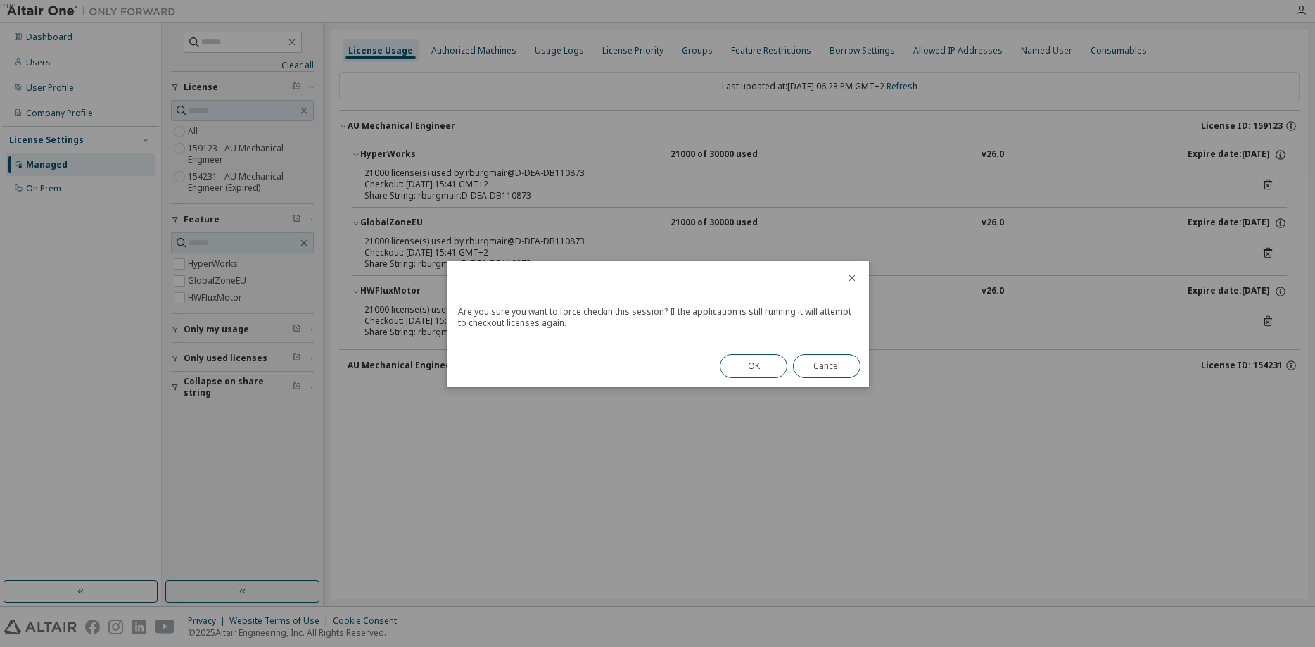
click at [764, 363] on button "OK" at bounding box center [754, 366] width 68 height 24
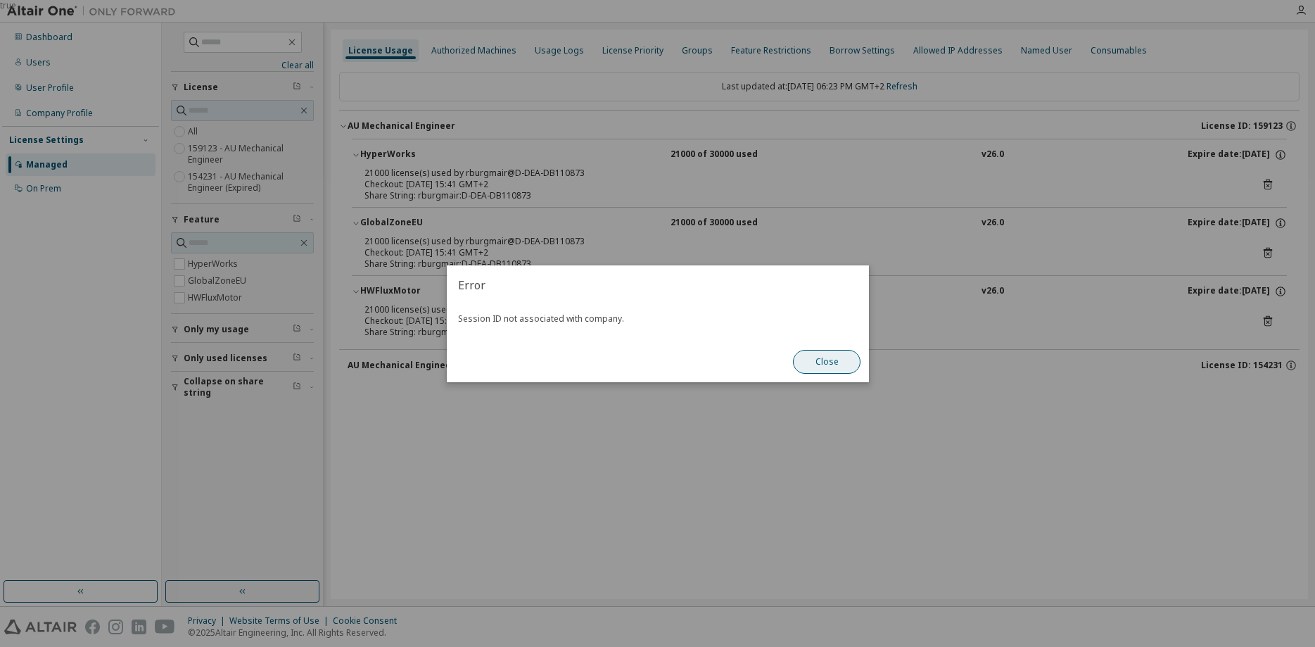
click at [836, 365] on button "Close" at bounding box center [827, 362] width 68 height 24
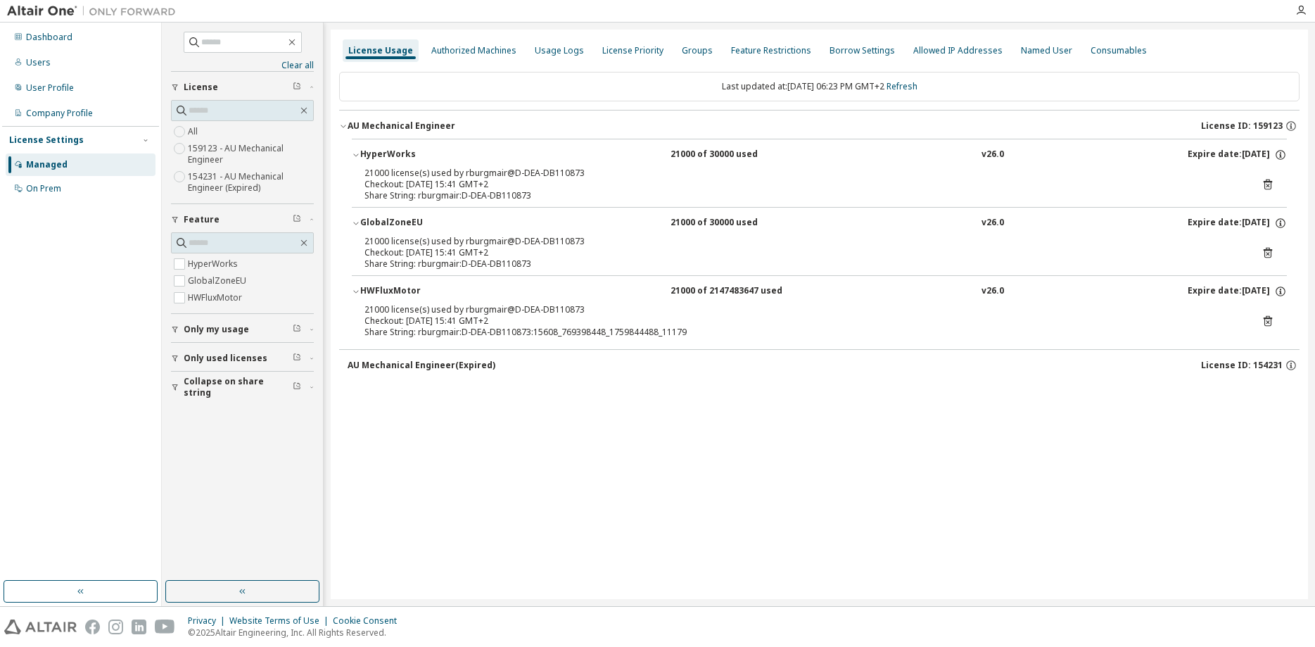
click at [531, 197] on div "Share String: rburgmair:D-DEA-DB110873" at bounding box center [803, 195] width 876 height 11
click at [65, 41] on div "Dashboard" at bounding box center [49, 37] width 46 height 11
